Goal: Information Seeking & Learning: Learn about a topic

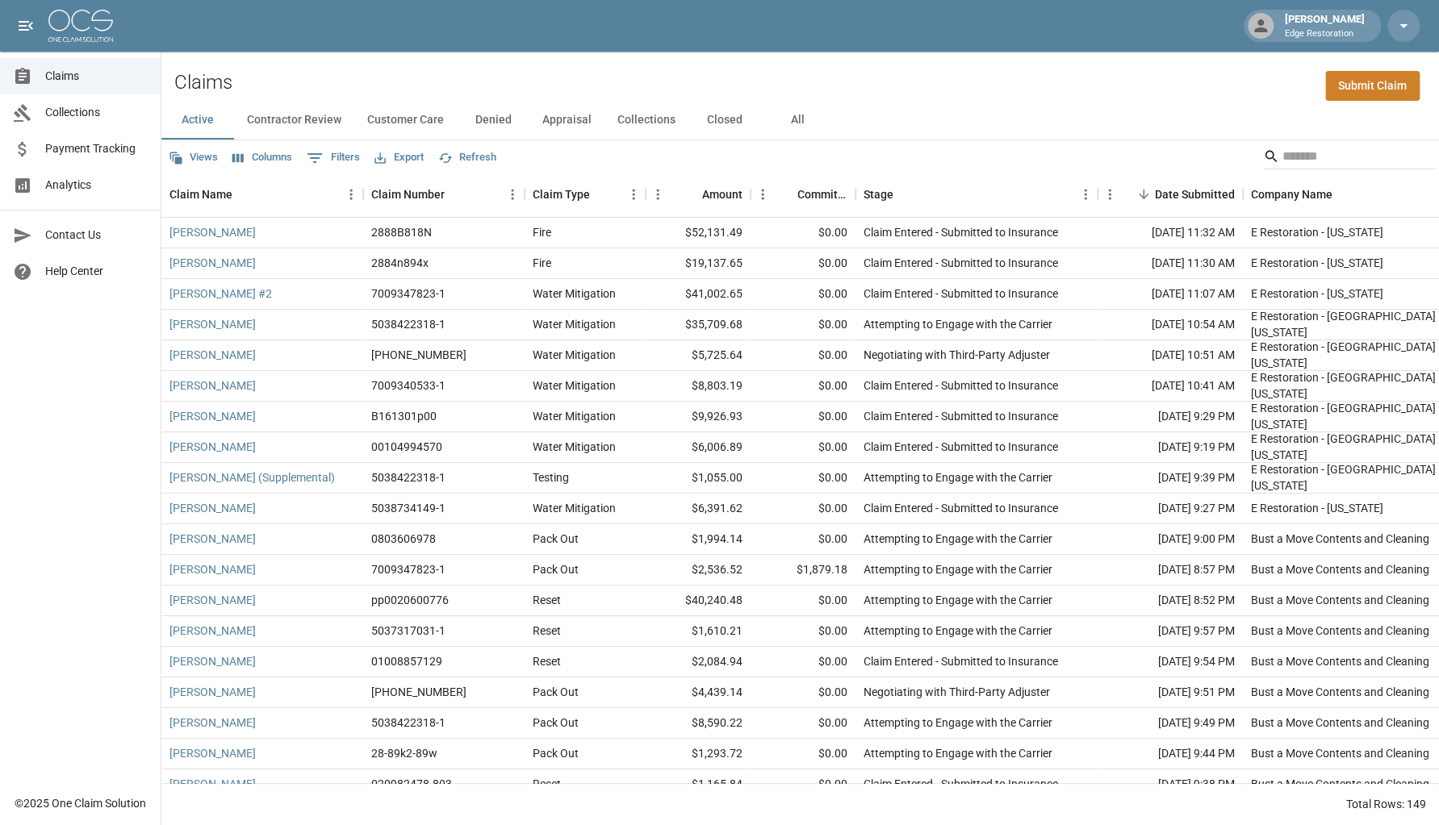
click at [93, 75] on span "Claims" at bounding box center [96, 76] width 102 height 17
click at [805, 115] on button "All" at bounding box center [797, 120] width 73 height 39
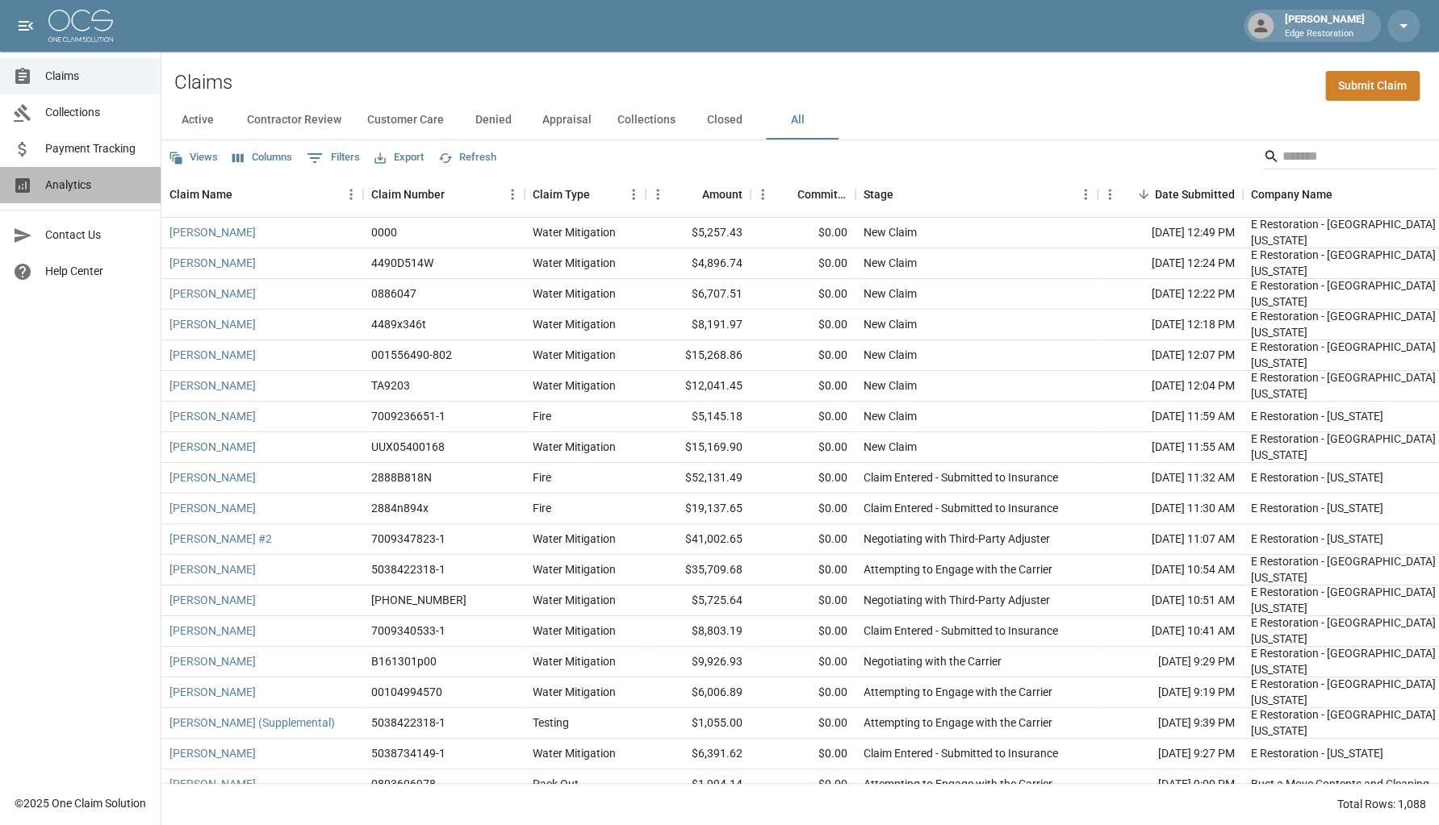
click at [115, 194] on link "Analytics" at bounding box center [80, 185] width 161 height 36
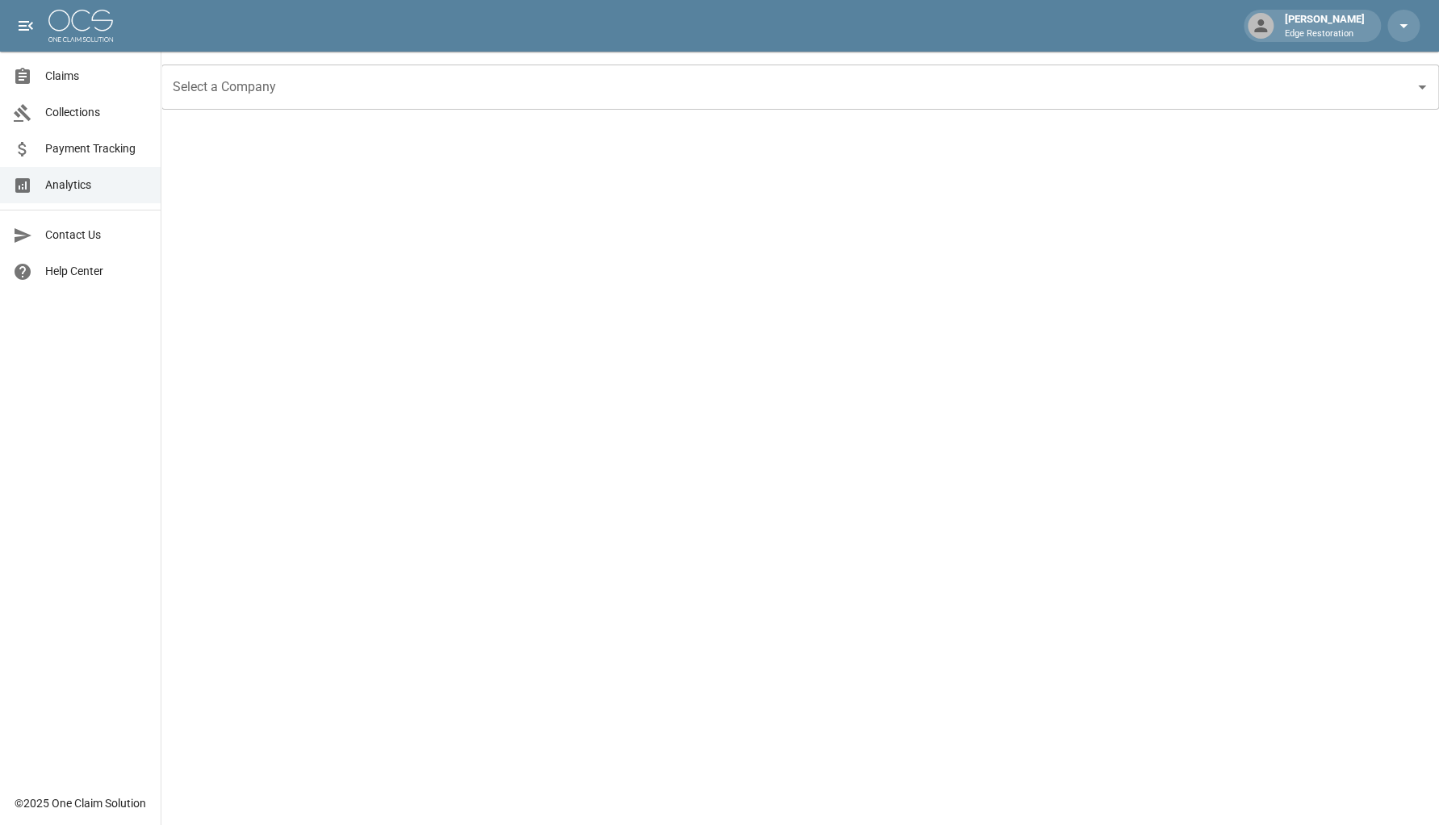
click at [268, 86] on input "Select a Company" at bounding box center [788, 87] width 1239 height 31
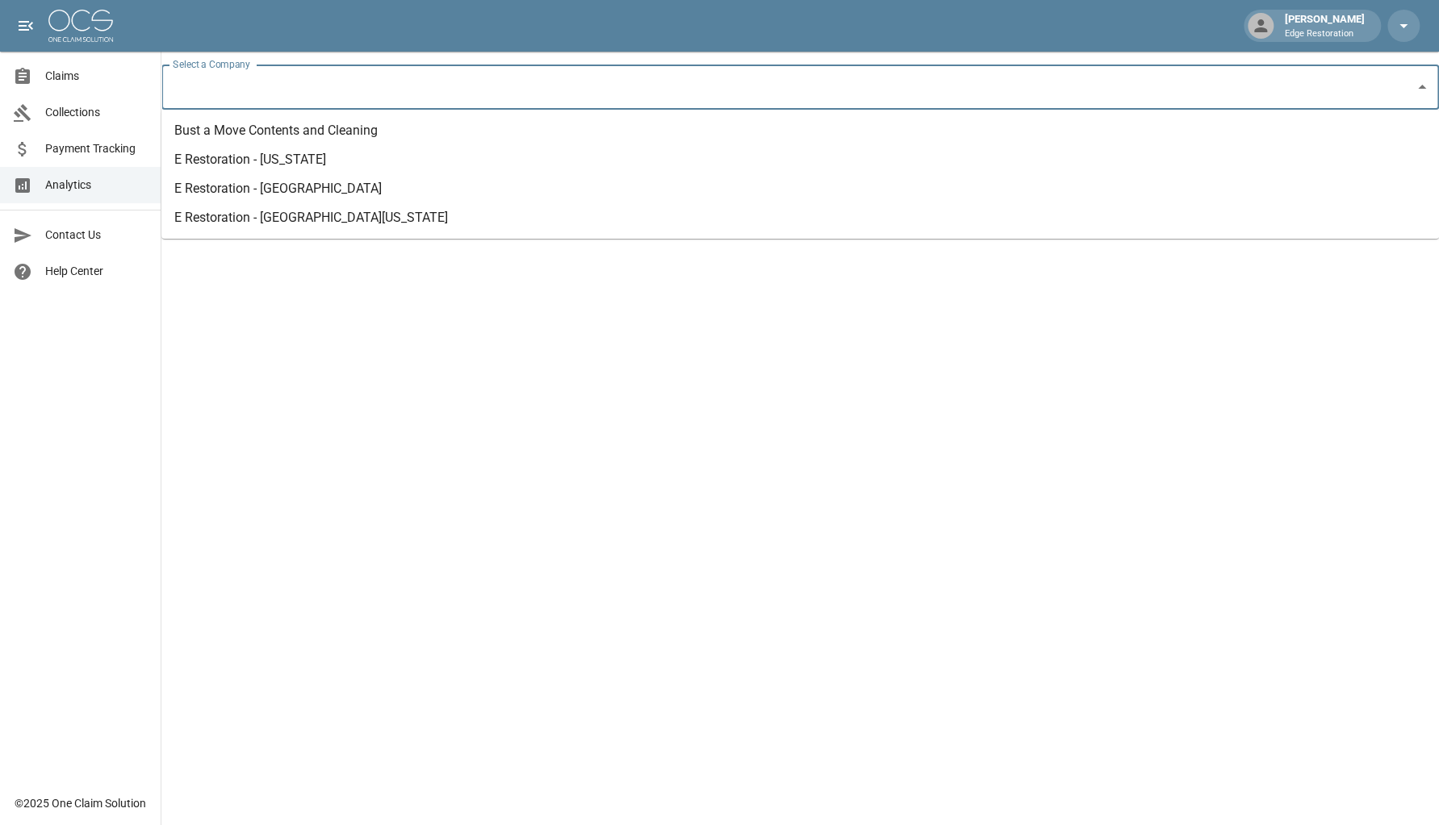
click at [274, 134] on li "Bust a Move Contents and Cleaning" at bounding box center [799, 130] width 1277 height 29
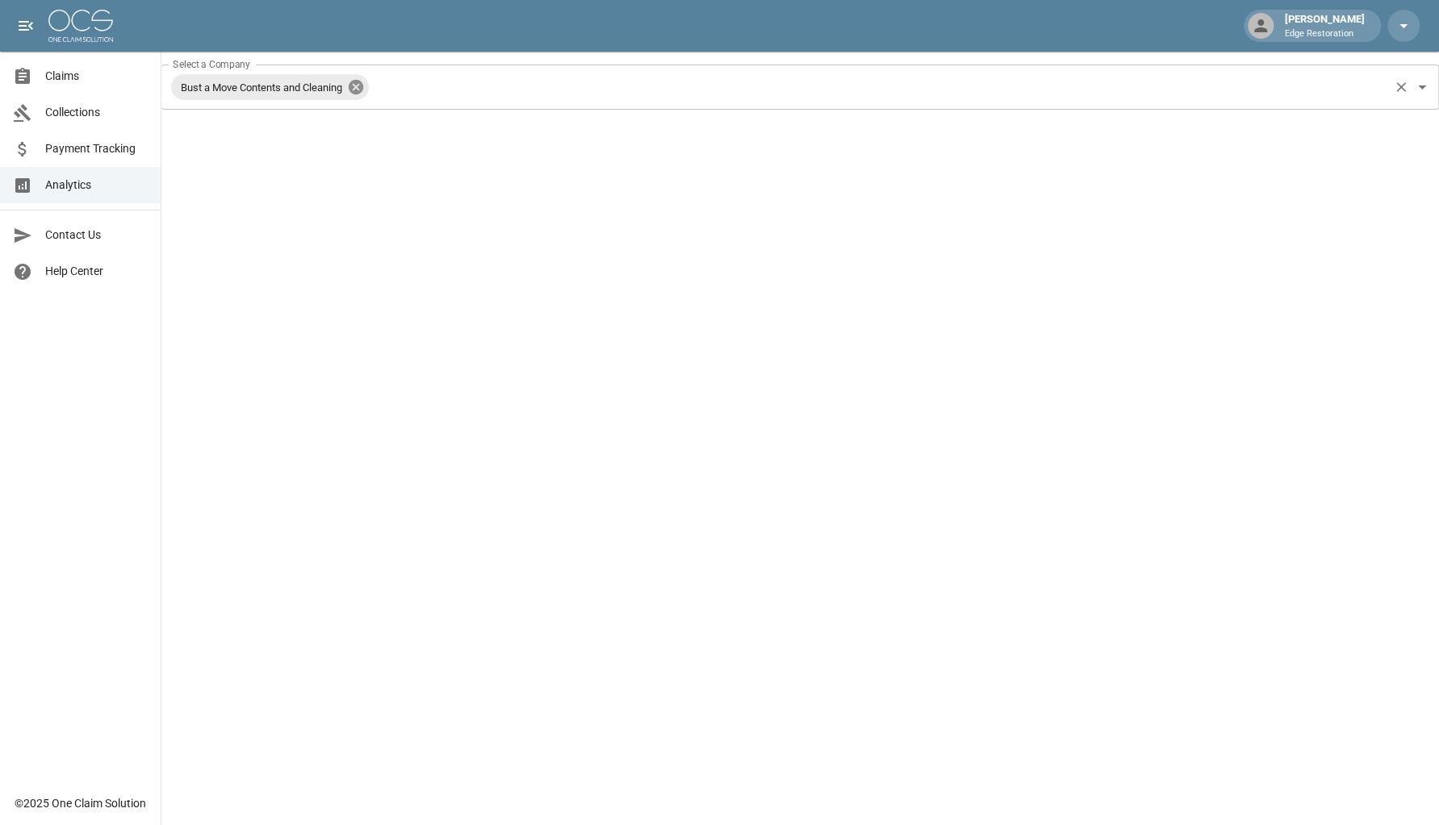
click at [360, 90] on icon at bounding box center [356, 87] width 15 height 15
click at [360, 90] on input "Select a Company" at bounding box center [788, 87] width 1239 height 31
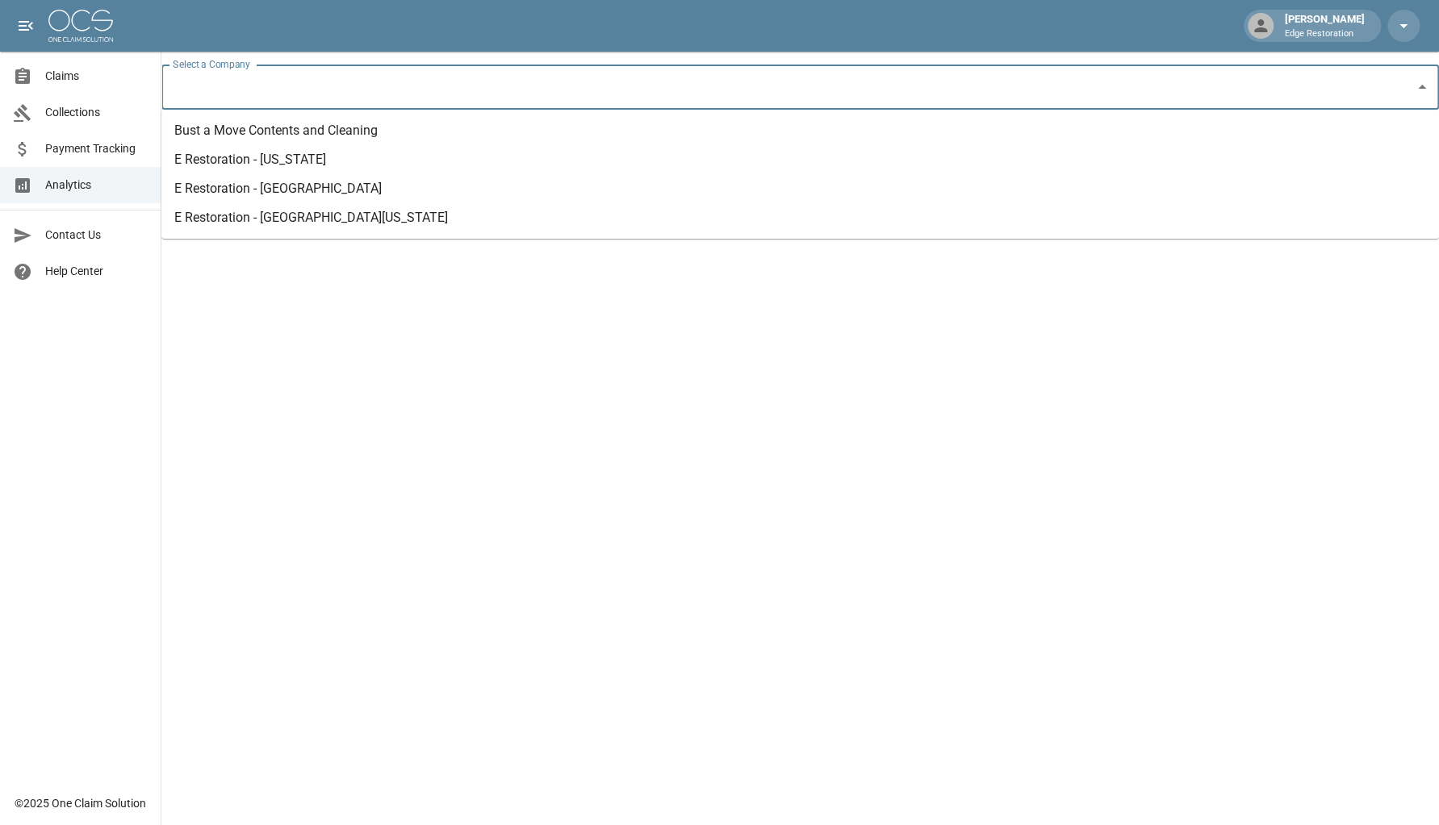
click at [309, 156] on li "E Restoration - [US_STATE]" at bounding box center [799, 159] width 1277 height 29
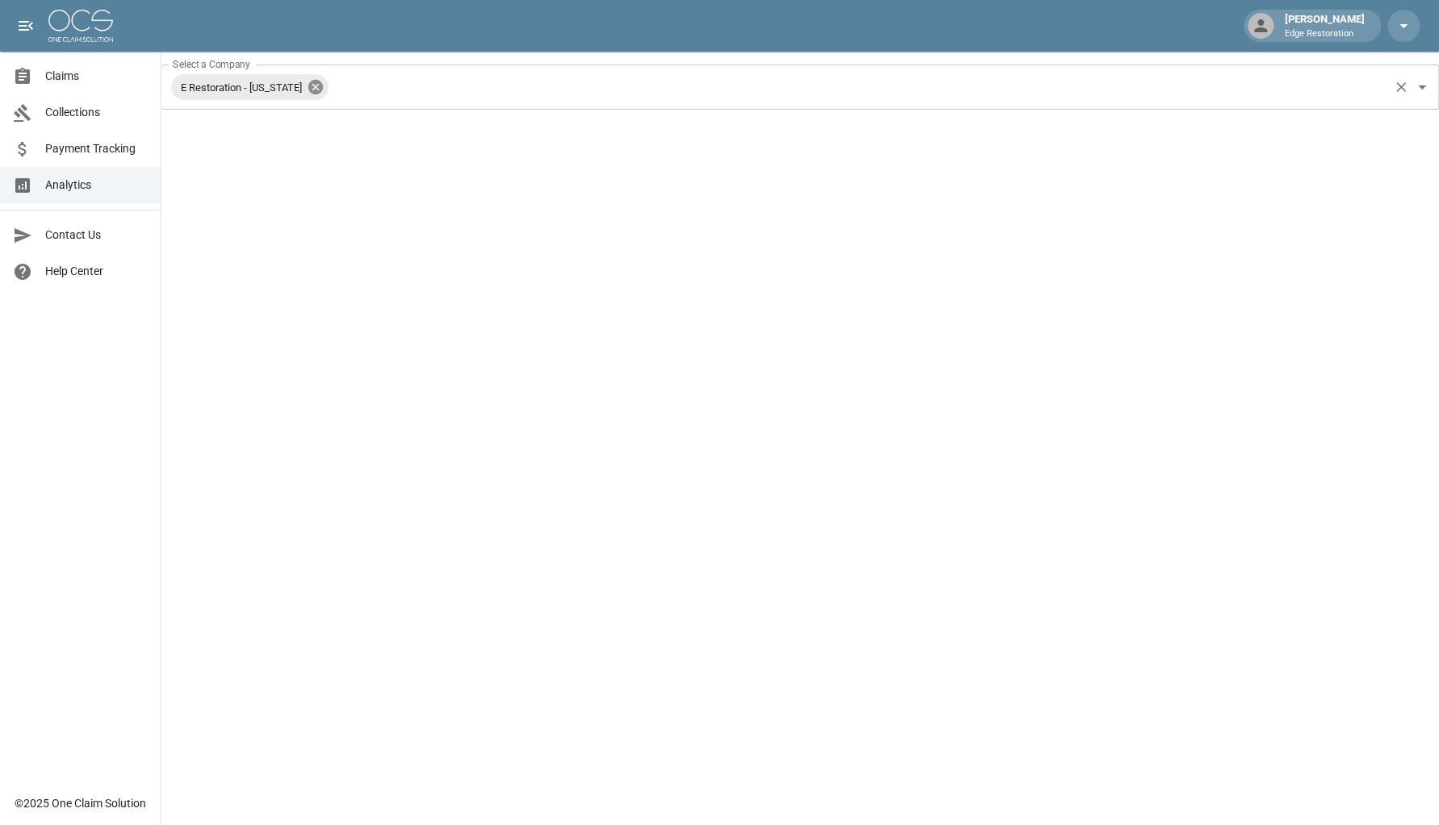
click at [308, 89] on icon at bounding box center [315, 87] width 15 height 15
click at [303, 89] on input "Select a Company" at bounding box center [788, 87] width 1239 height 31
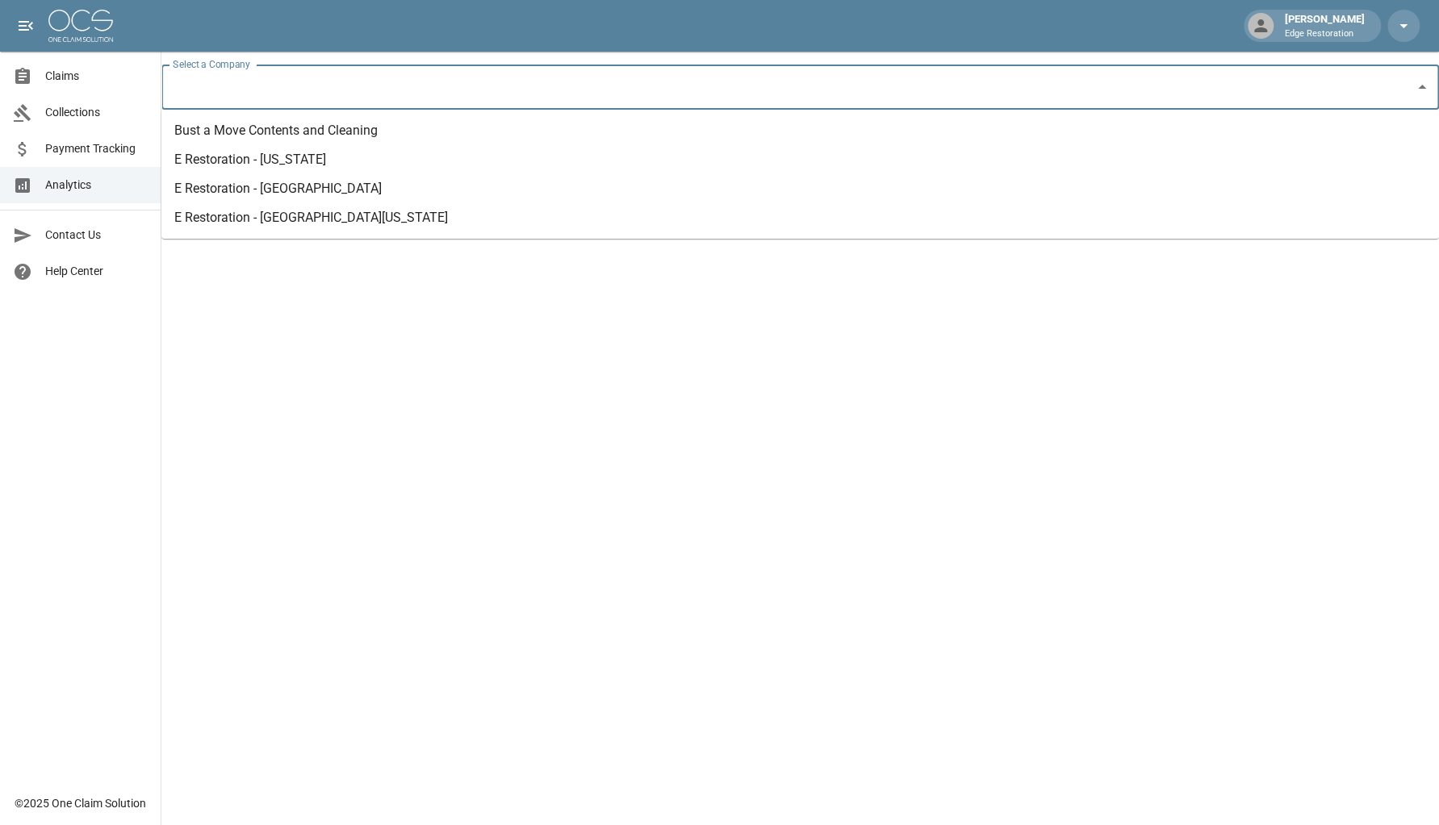
click at [273, 218] on li "E Restoration - [GEOGRAPHIC_DATA][US_STATE]" at bounding box center [799, 217] width 1277 height 29
